Goal: Information Seeking & Learning: Learn about a topic

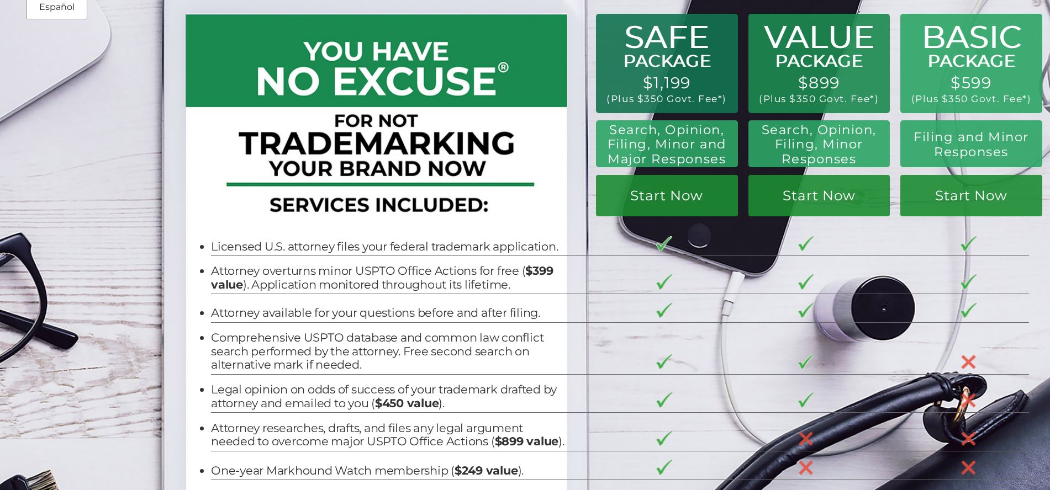
scroll to position [49, 0]
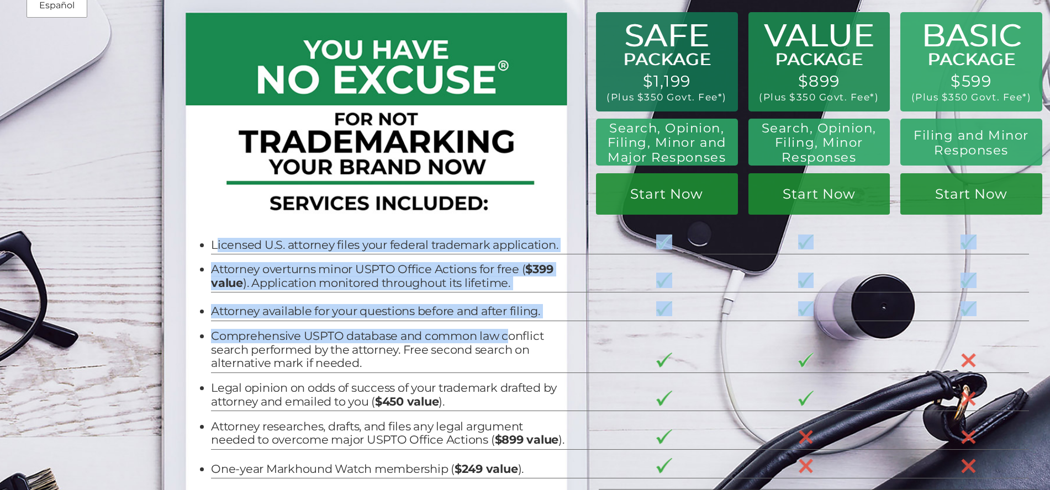
drag, startPoint x: 303, startPoint y: 238, endPoint x: 517, endPoint y: 324, distance: 231.4
click at [527, 326] on tbody "Licensed U.S. attorney files your federal trademark application. Attorney overt…" at bounding box center [620, 352] width 818 height 252
click at [281, 305] on li "Attorney available for your questions before and after filing." at bounding box center [388, 312] width 354 height 14
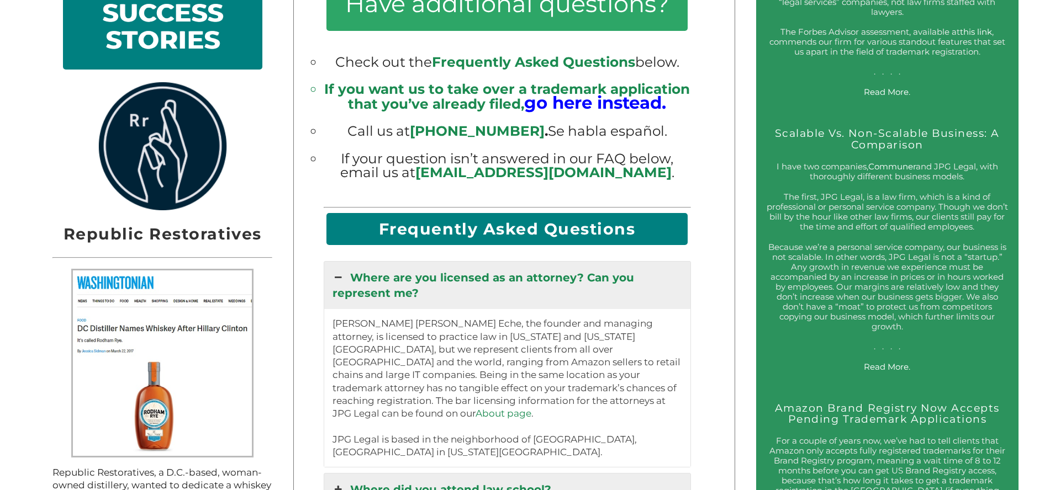
scroll to position [1072, 0]
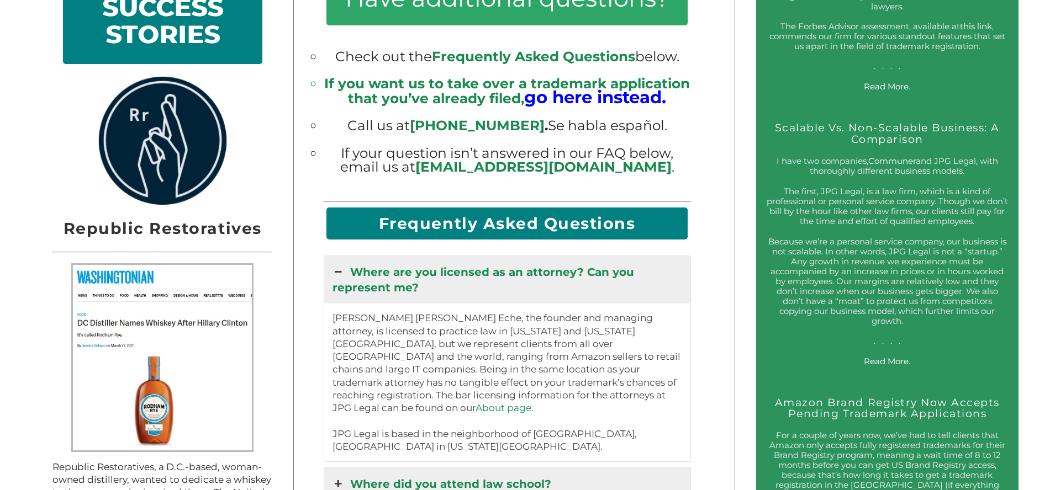
click at [882, 164] on link "Communer" at bounding box center [891, 161] width 47 height 10
click at [885, 367] on link "Read More." at bounding box center [887, 361] width 46 height 10
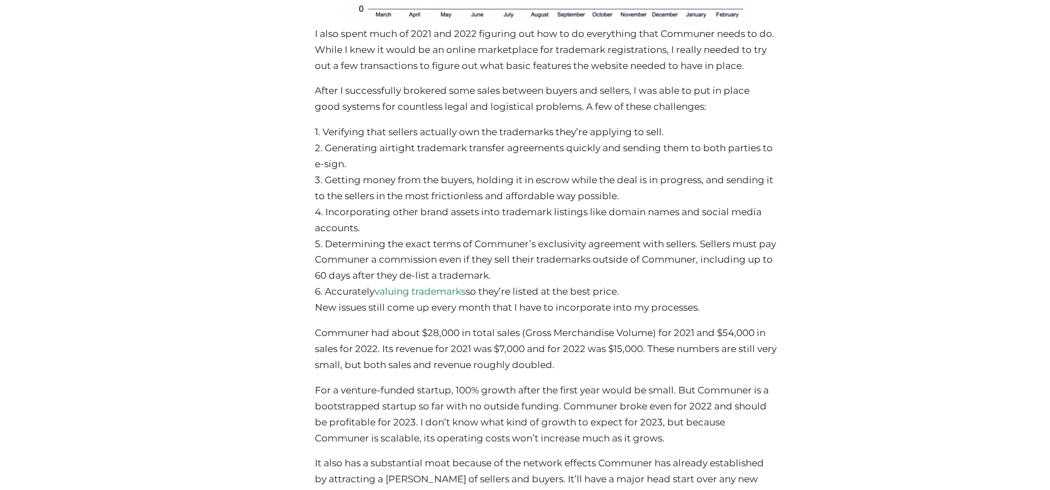
scroll to position [4720, 0]
